Goal: Task Accomplishment & Management: Complete application form

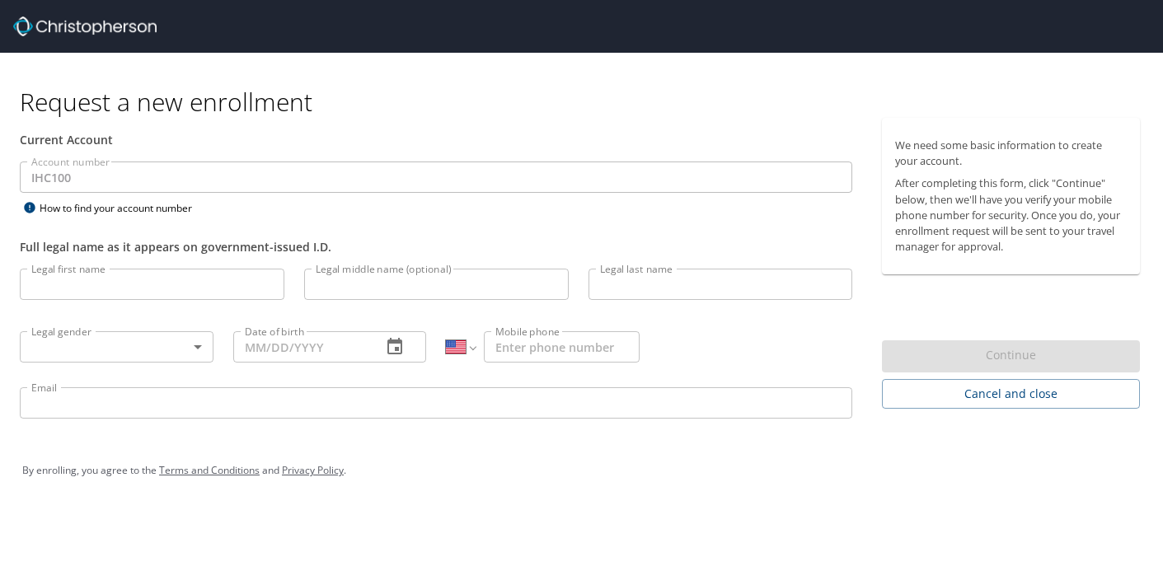
select select "US"
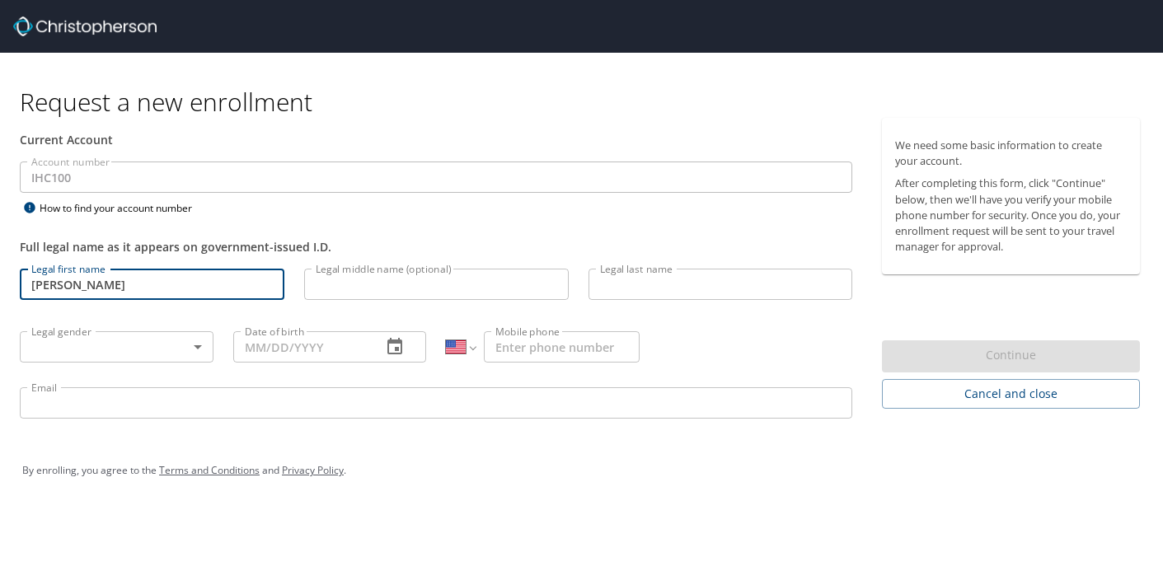
type input "[PERSON_NAME]"
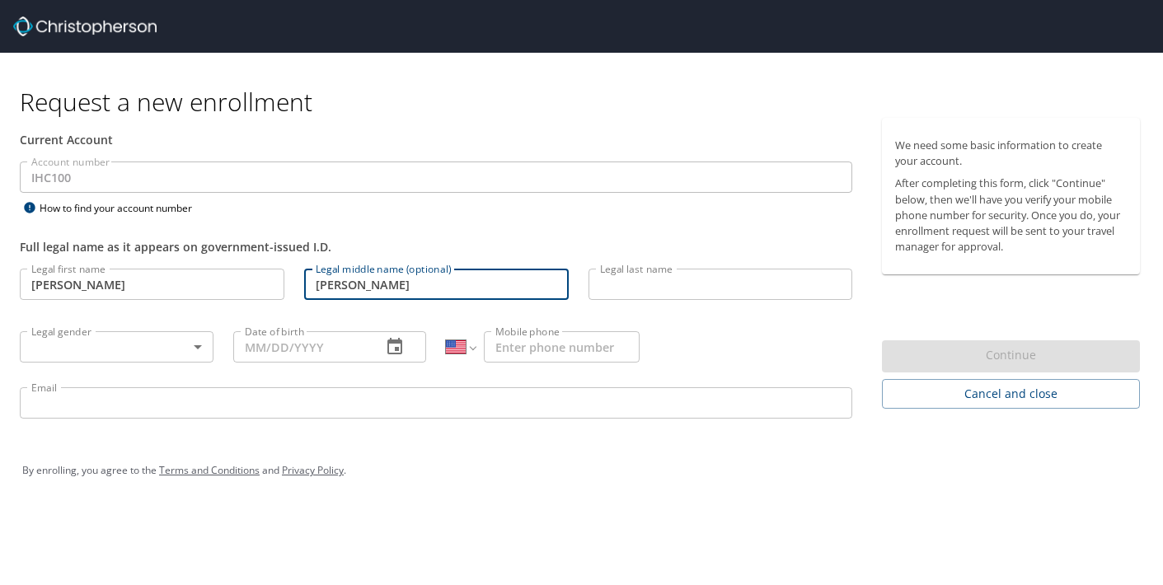
type input "[PERSON_NAME]"
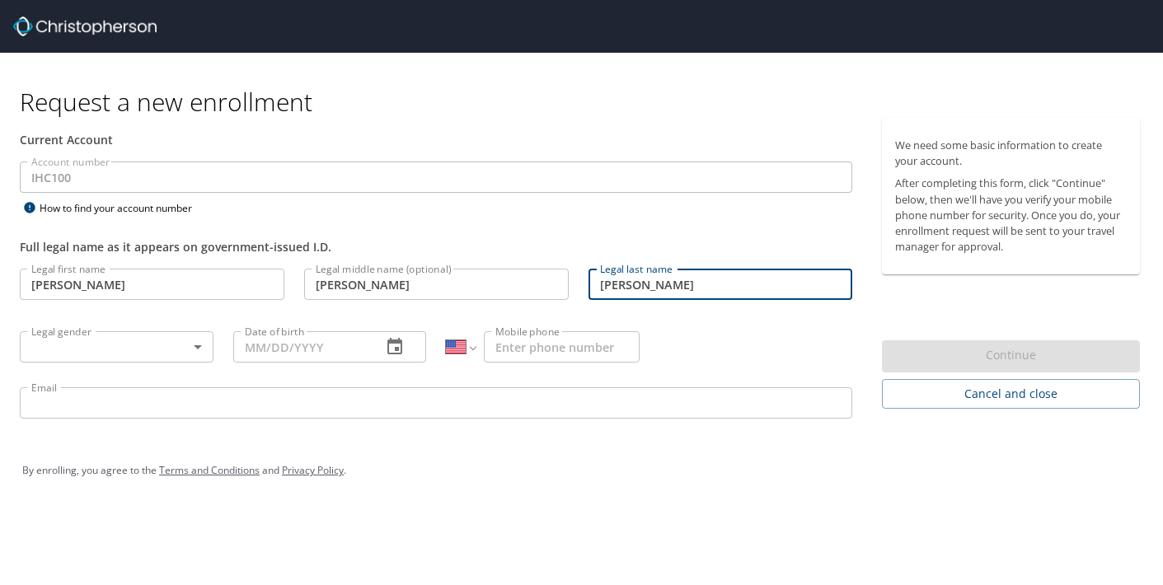
type input "[PERSON_NAME]"
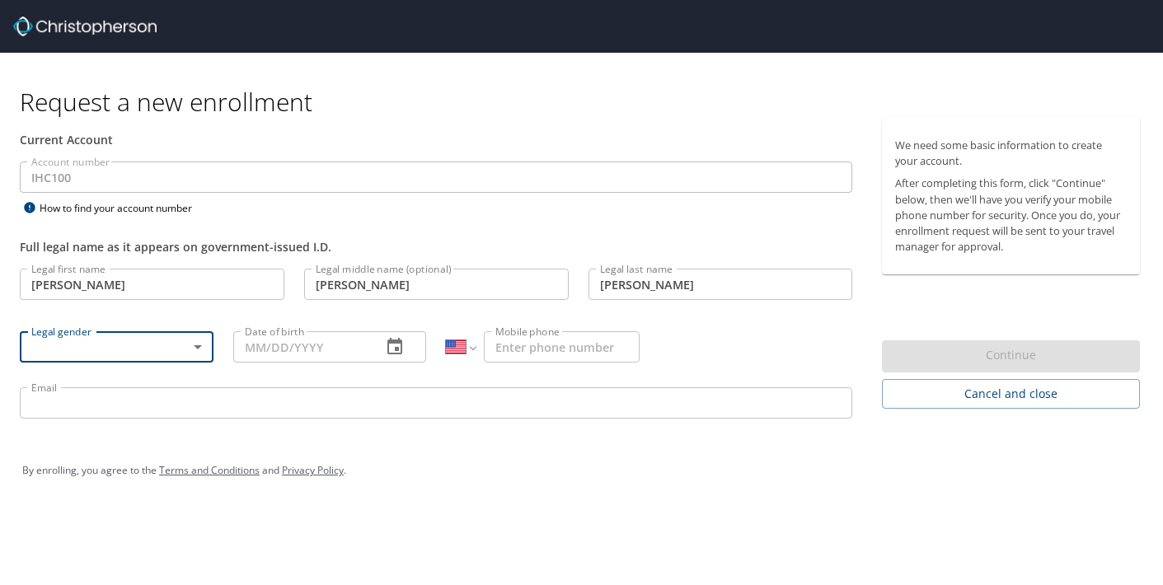
click at [200, 344] on body "Request a new enrollment Current Account Account number IHC100 Account number H…" at bounding box center [581, 292] width 1163 height 585
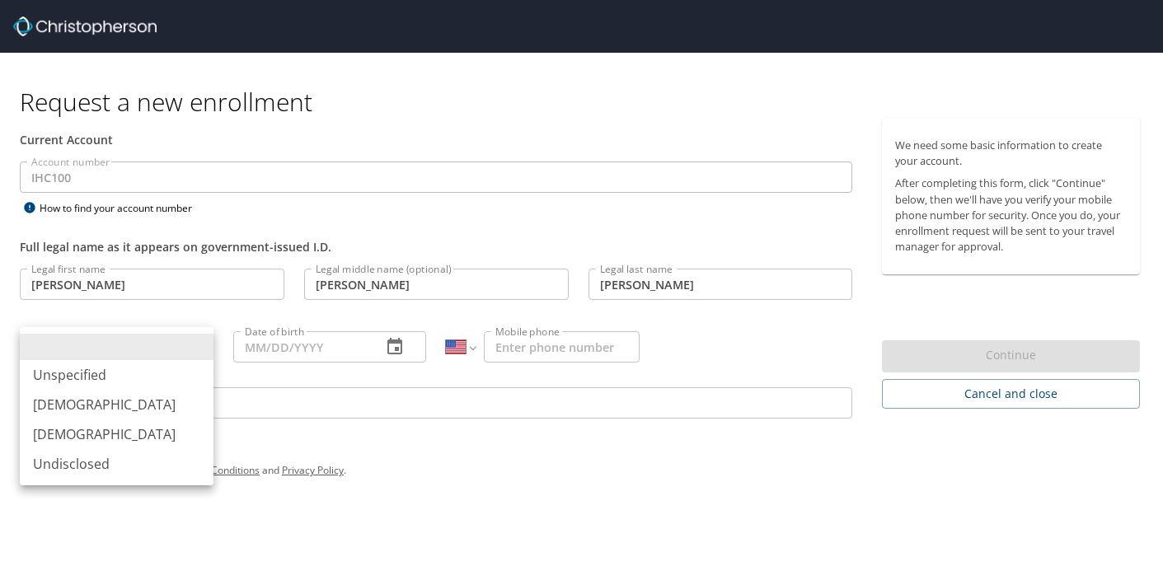
click at [134, 444] on li "[DEMOGRAPHIC_DATA]" at bounding box center [117, 435] width 194 height 30
type input "[DEMOGRAPHIC_DATA]"
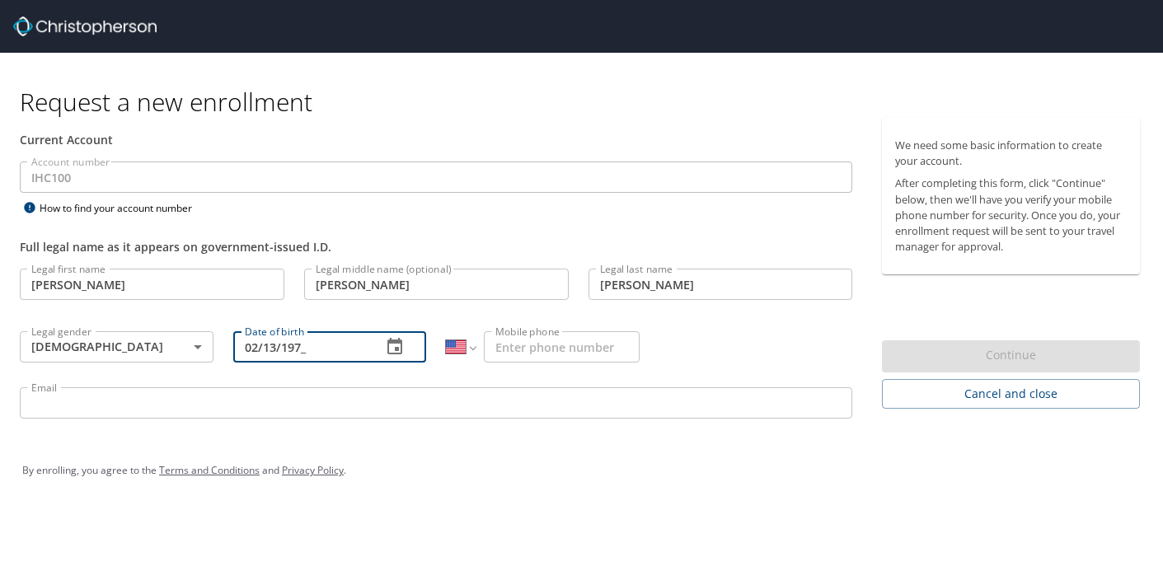
type input "[DATE]"
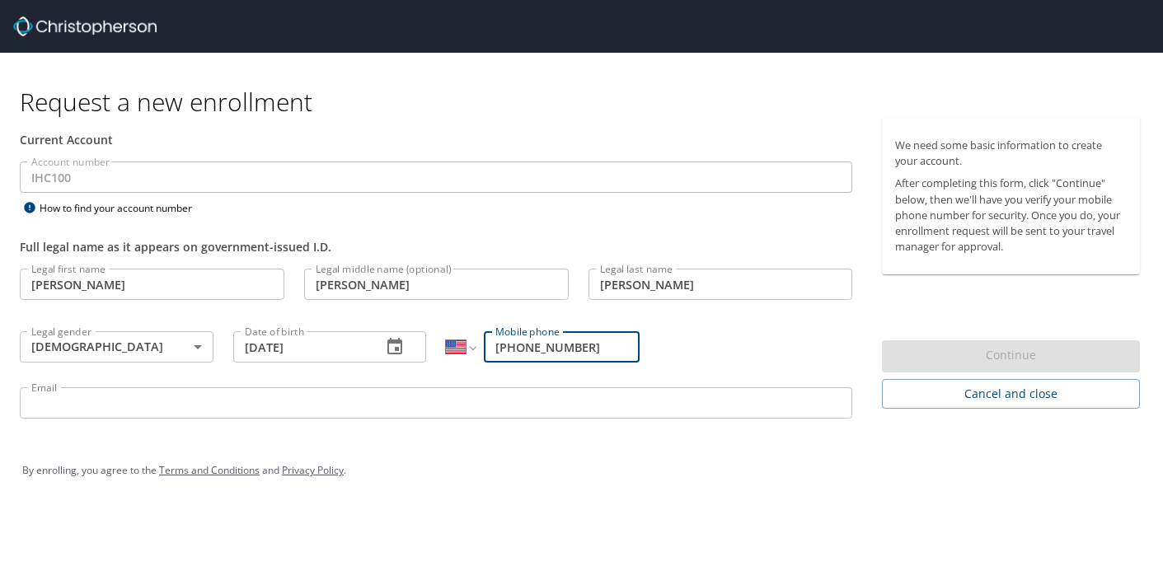
type input "[PHONE_NUMBER]"
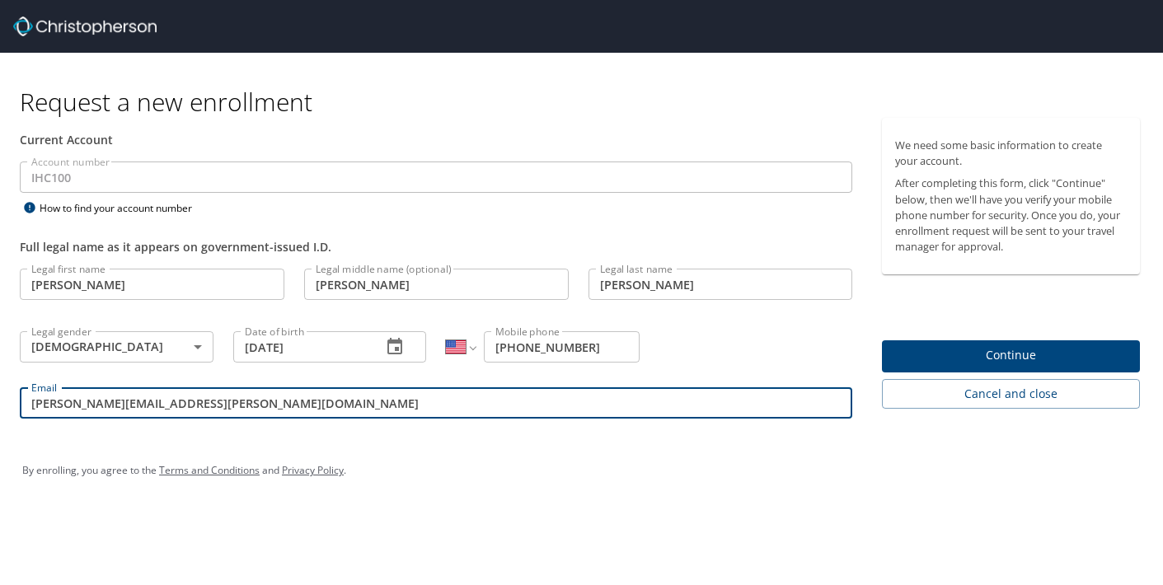
type input "[PERSON_NAME][EMAIL_ADDRESS][PERSON_NAME][DOMAIN_NAME]"
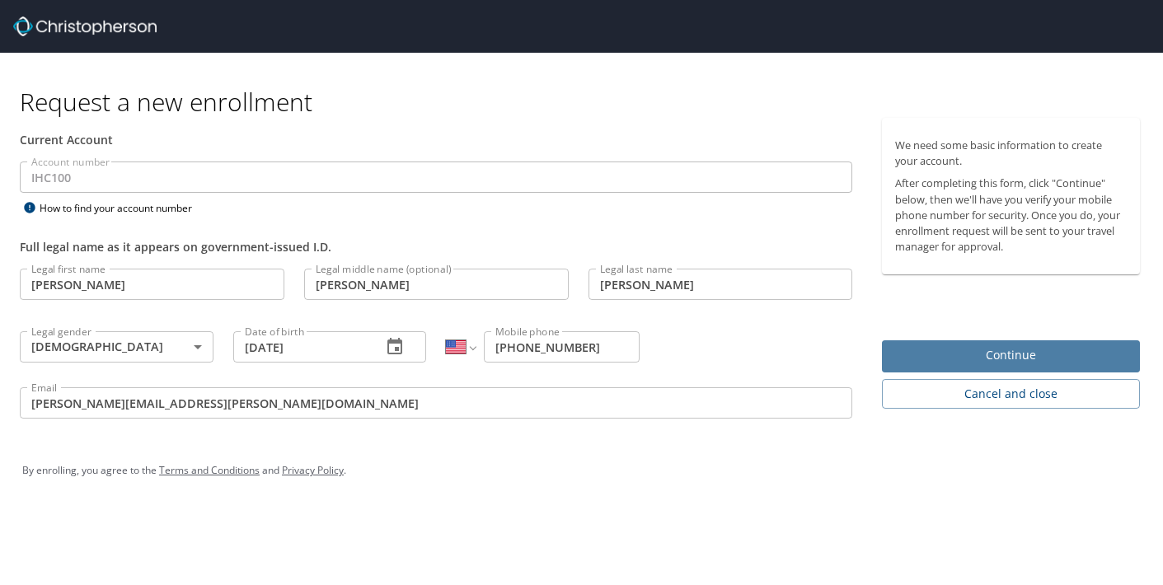
click at [1005, 353] on span "Continue" at bounding box center [1011, 355] width 232 height 21
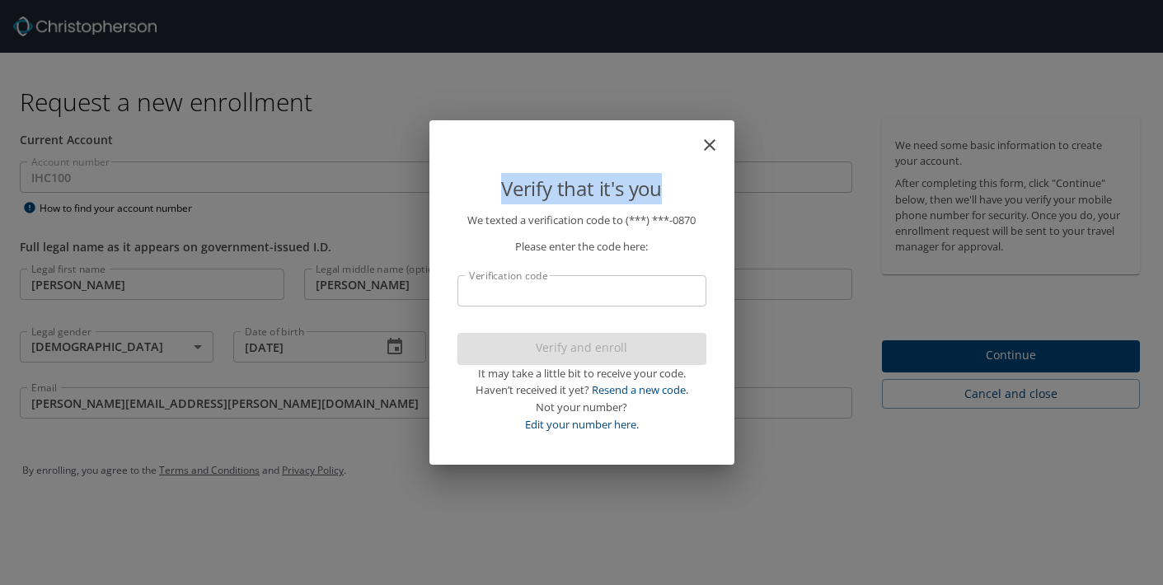
drag, startPoint x: 600, startPoint y: 162, endPoint x: 638, endPoint y: 204, distance: 57.2
click at [638, 204] on div "Verify that it's you" at bounding box center [582, 179] width 249 height 64
click at [623, 148] on div "Verify that it's you" at bounding box center [582, 173] width 289 height 78
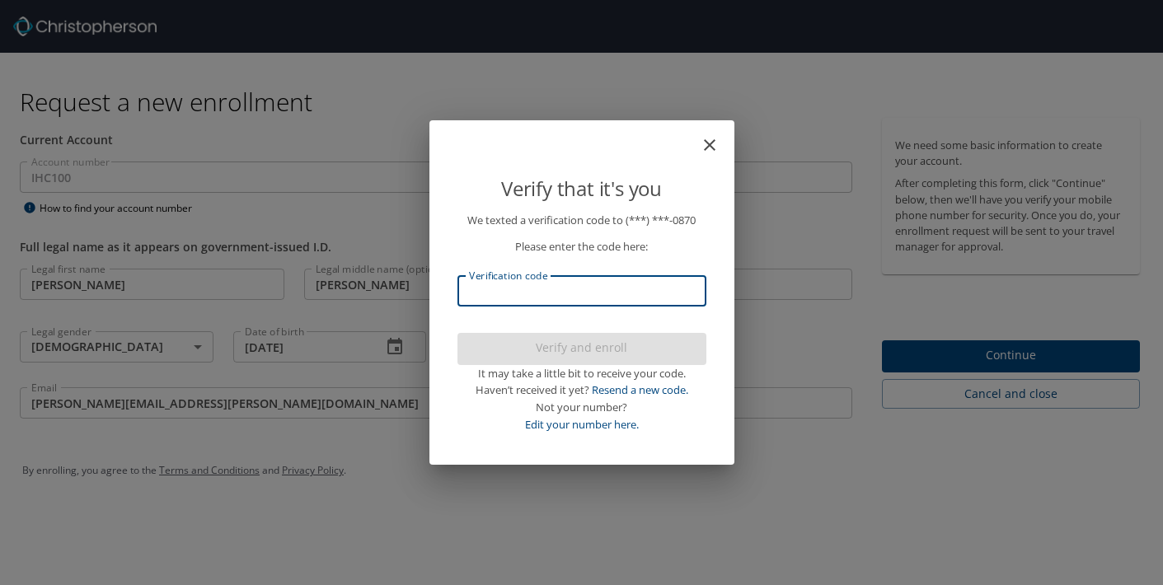
click at [514, 299] on input "Verification code" at bounding box center [582, 290] width 249 height 31
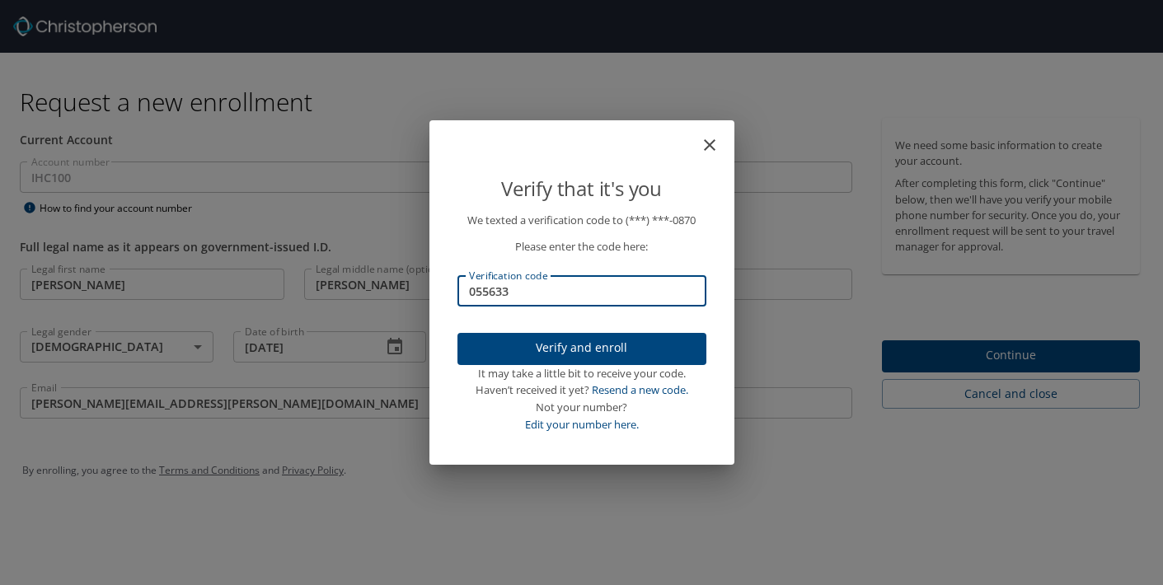
type input "055633"
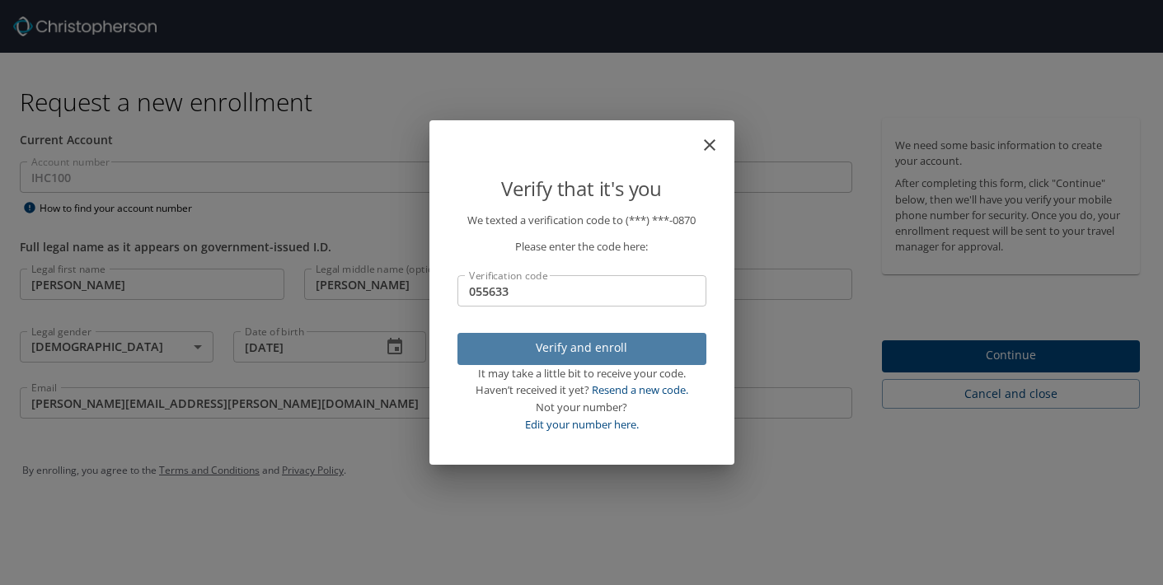
click at [613, 346] on span "Verify and enroll" at bounding box center [582, 348] width 223 height 21
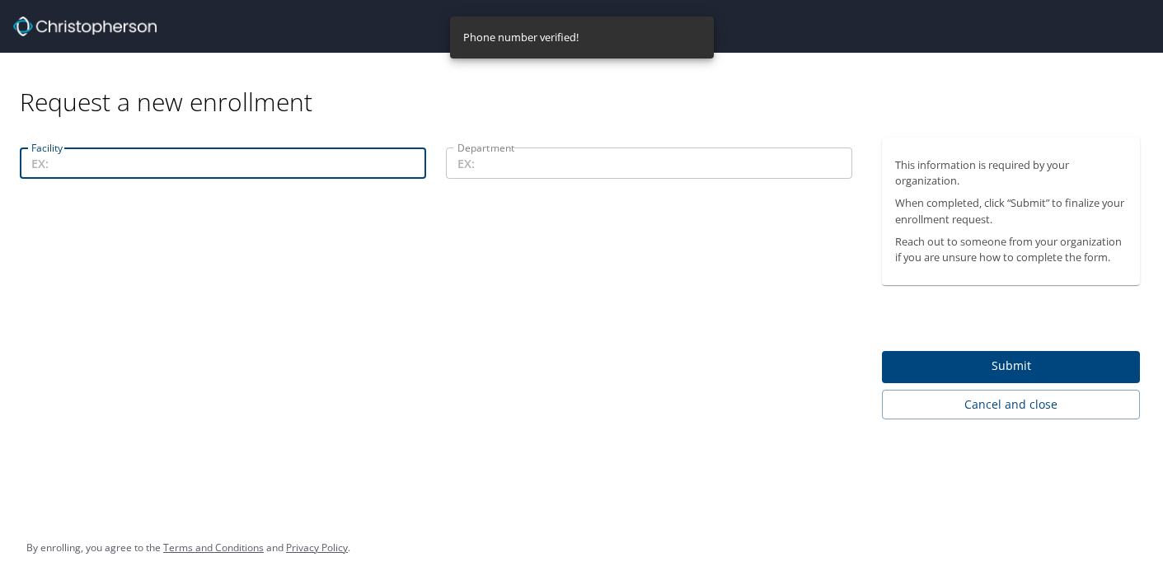
click at [69, 162] on input "Facility" at bounding box center [223, 163] width 406 height 31
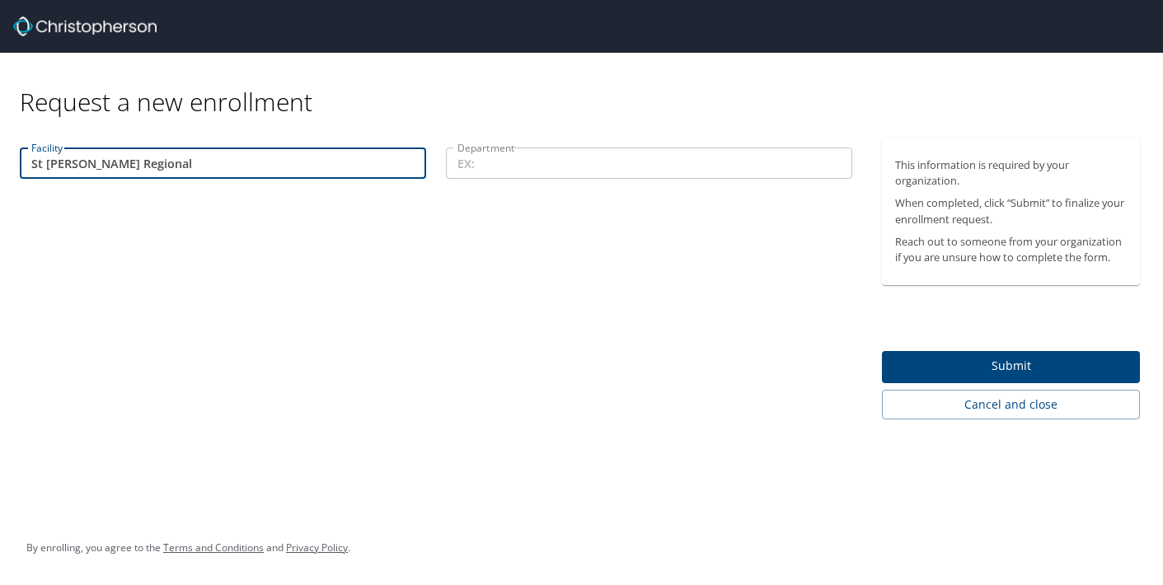
type input "St [PERSON_NAME] Regional"
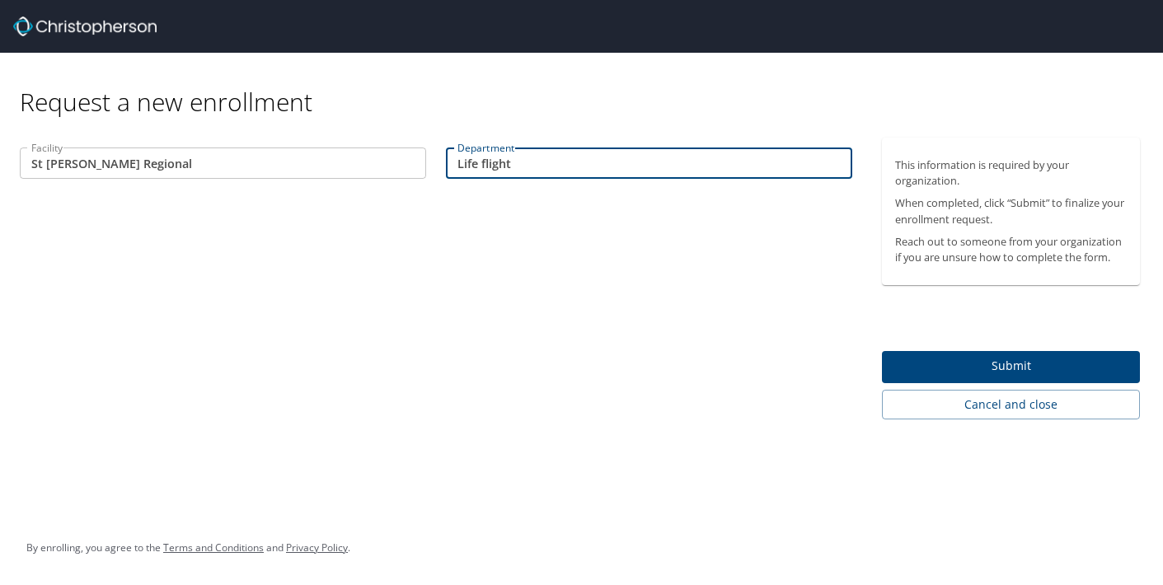
type input "Life flight"
click at [1005, 364] on span "Submit" at bounding box center [1011, 366] width 232 height 21
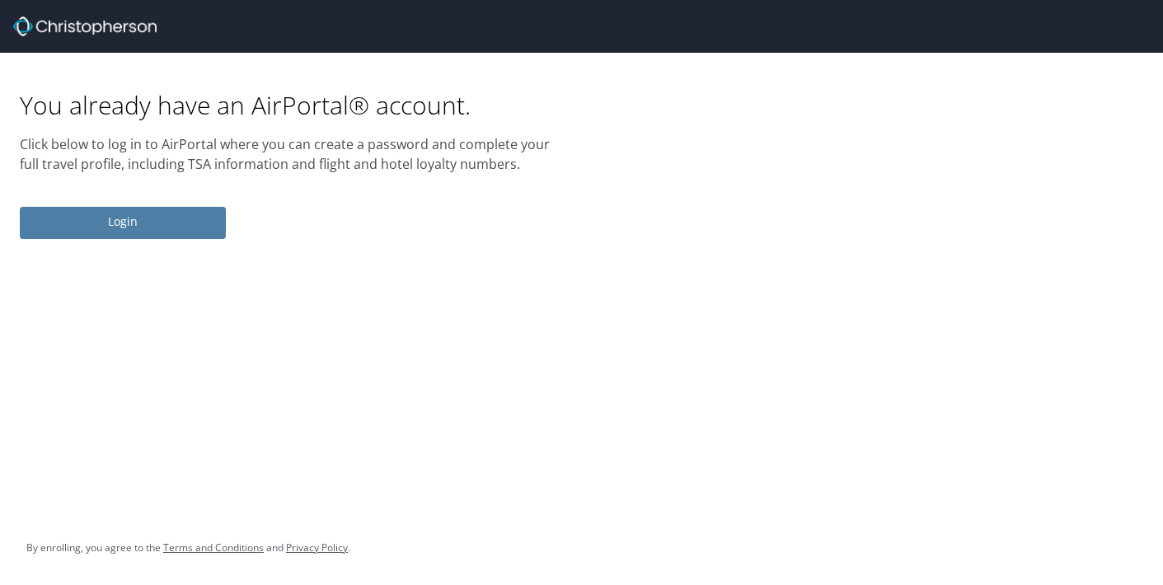
click at [136, 226] on span "Login" at bounding box center [123, 222] width 180 height 21
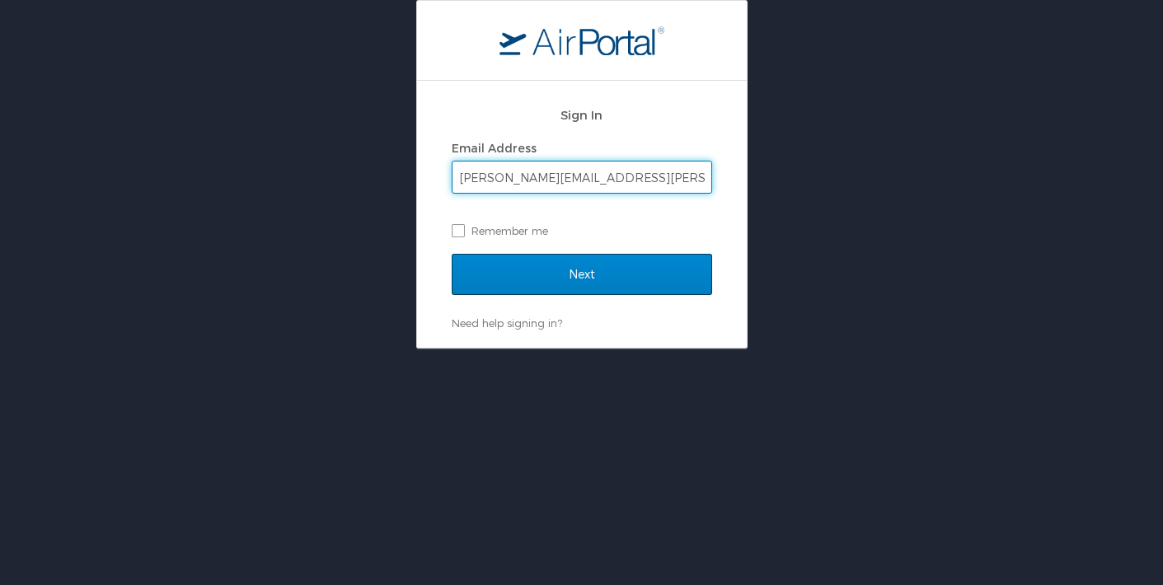
type input "[PERSON_NAME][EMAIL_ADDRESS][PERSON_NAME][DOMAIN_NAME]"
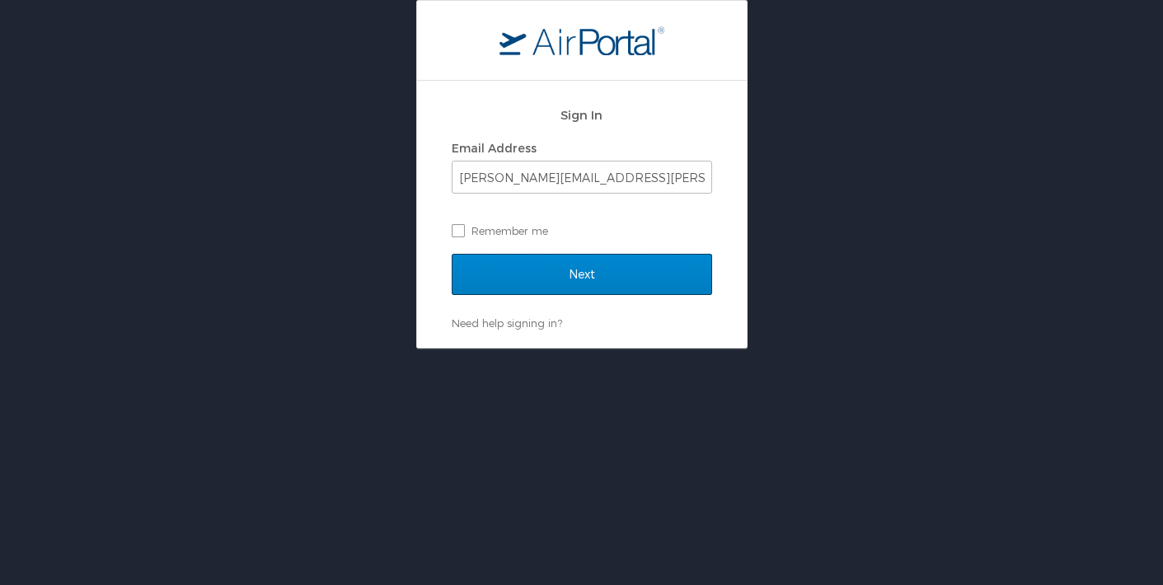
click at [589, 278] on input "Next" at bounding box center [582, 274] width 261 height 41
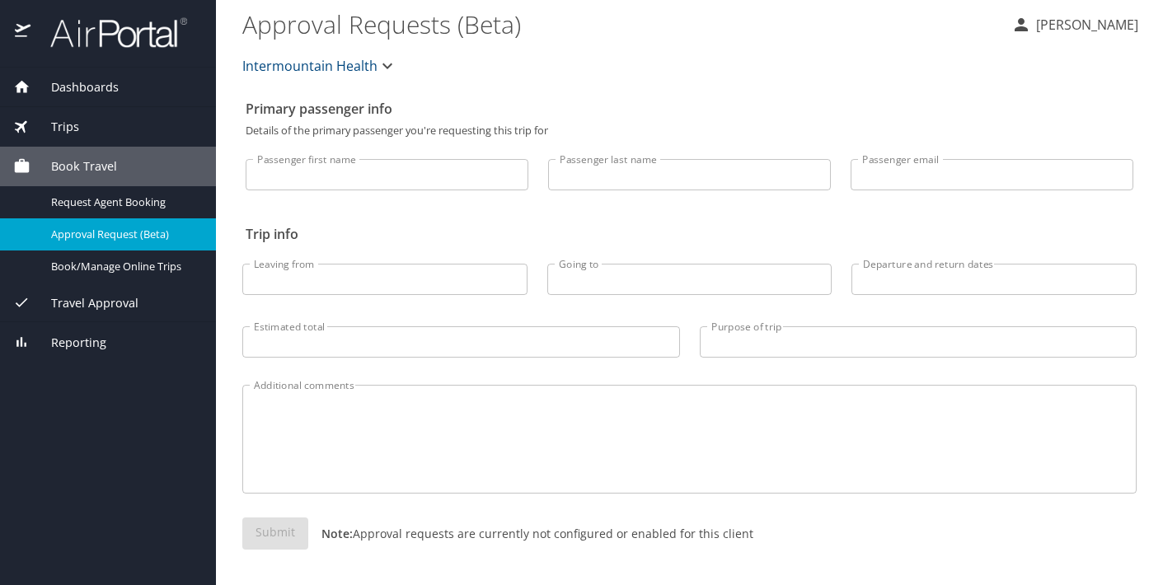
scroll to position [2, 0]
click at [74, 83] on span "Dashboards" at bounding box center [75, 87] width 88 height 18
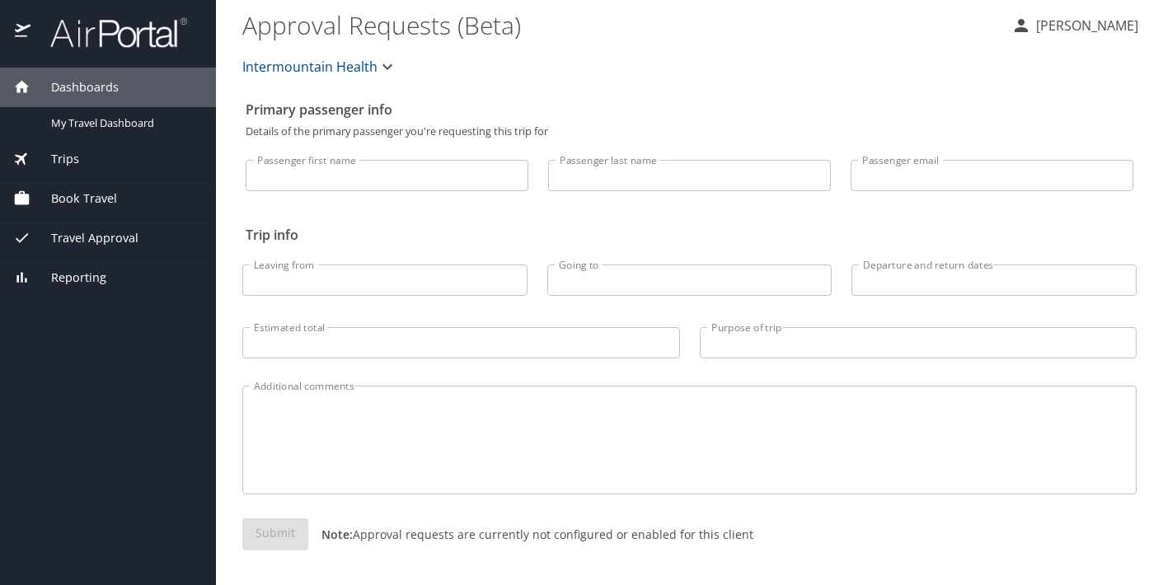
click at [71, 195] on span "Book Travel" at bounding box center [74, 199] width 87 height 18
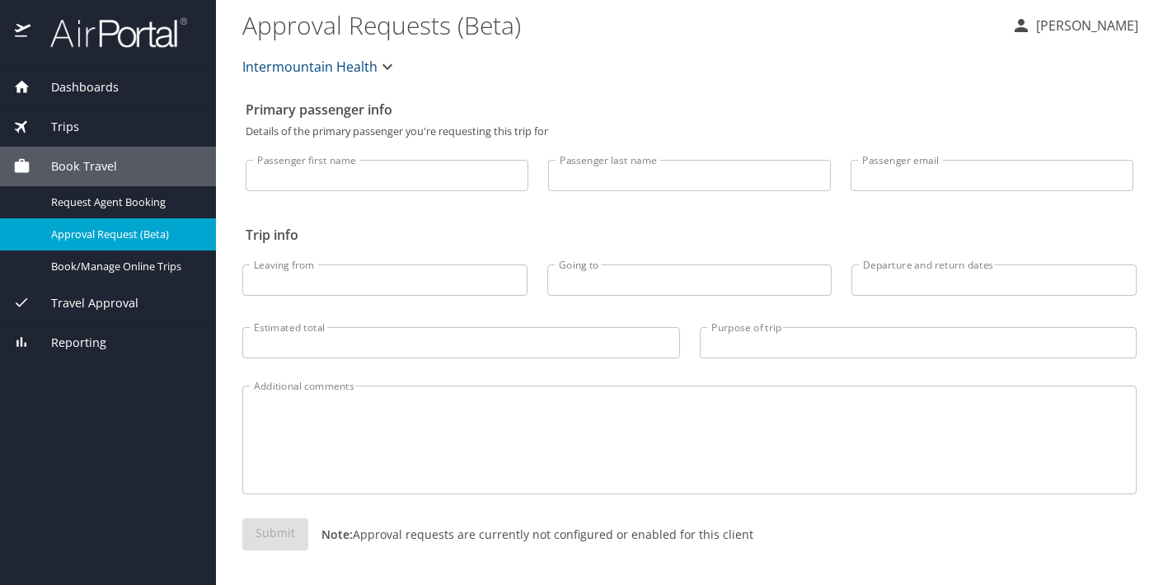
scroll to position [0, 0]
click at [32, 26] on img at bounding box center [109, 32] width 155 height 32
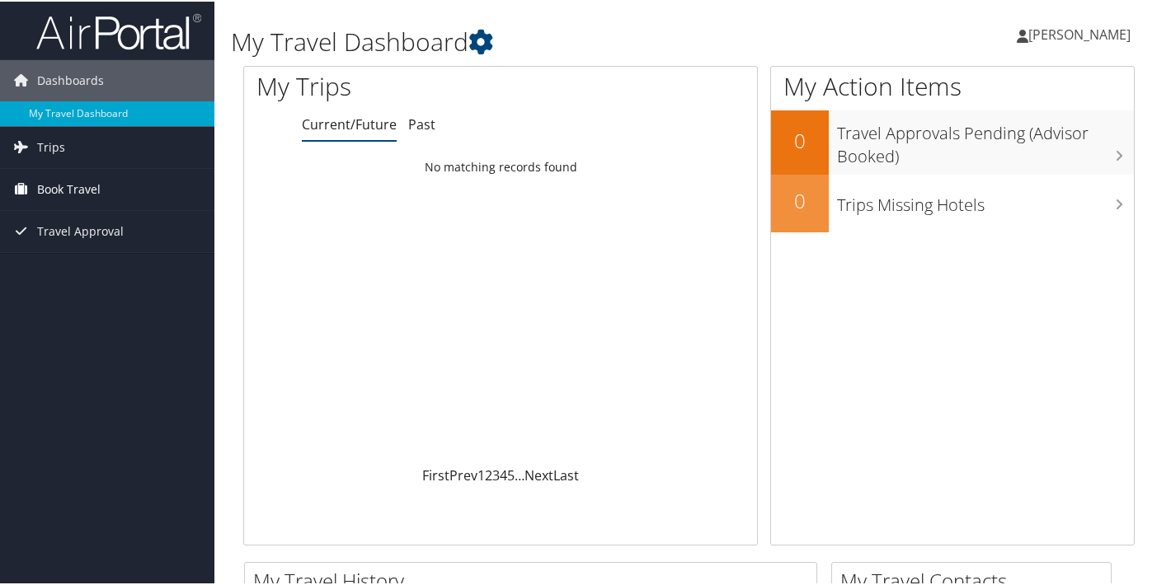
click at [78, 187] on span "Book Travel" at bounding box center [68, 187] width 63 height 41
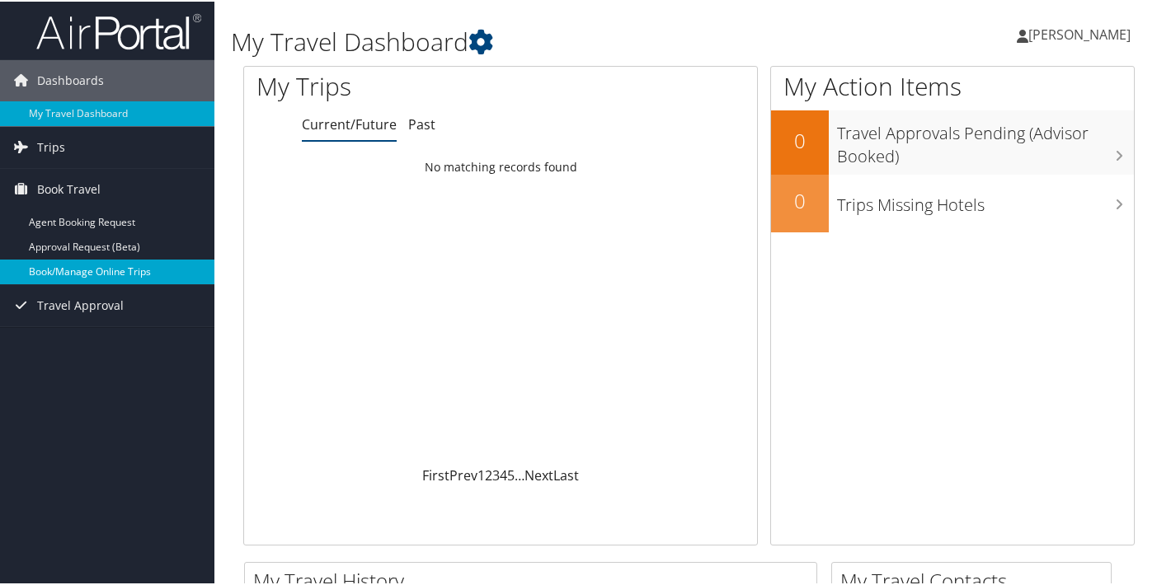
click at [78, 272] on link "Book/Manage Online Trips" at bounding box center [107, 270] width 214 height 25
